Goal: Information Seeking & Learning: Learn about a topic

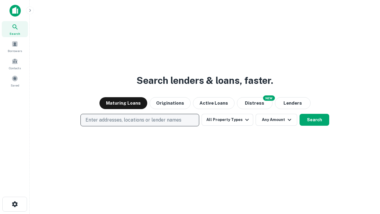
click at [140, 120] on p "Enter addresses, locations or lender names" at bounding box center [134, 119] width 96 height 7
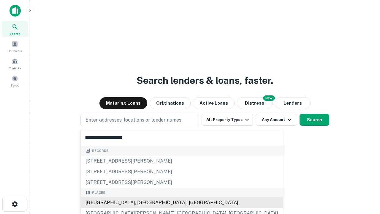
click at [142, 203] on div "[GEOGRAPHIC_DATA], [GEOGRAPHIC_DATA], [GEOGRAPHIC_DATA]" at bounding box center [182, 202] width 202 height 11
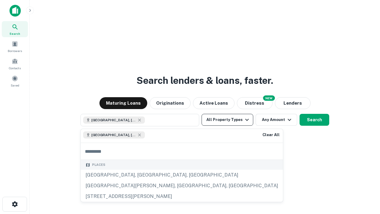
click at [228, 120] on button "All Property Types" at bounding box center [228, 120] width 52 height 12
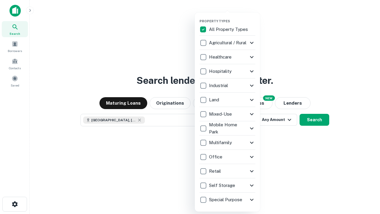
click at [232, 17] on button "button" at bounding box center [232, 17] width 65 height 0
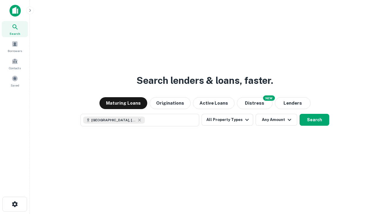
scroll to position [10, 0]
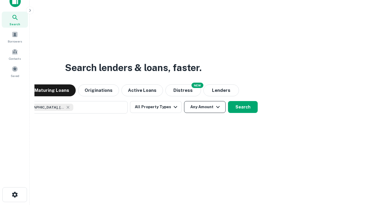
click at [184, 101] on button "Any Amount" at bounding box center [205, 107] width 42 height 12
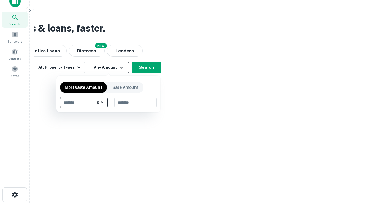
type input "*******"
click at [108, 108] on button "button" at bounding box center [108, 108] width 97 height 0
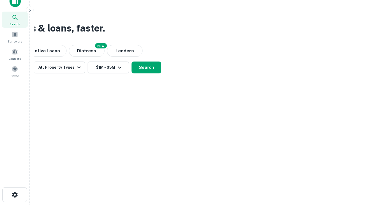
scroll to position [10, 0]
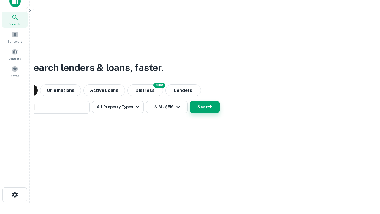
click at [190, 101] on button "Search" at bounding box center [205, 107] width 30 height 12
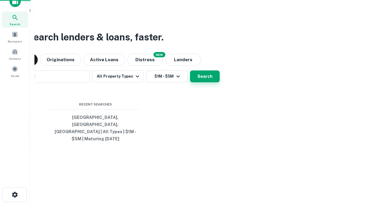
scroll to position [19, 168]
